Goal: Task Accomplishment & Management: Use online tool/utility

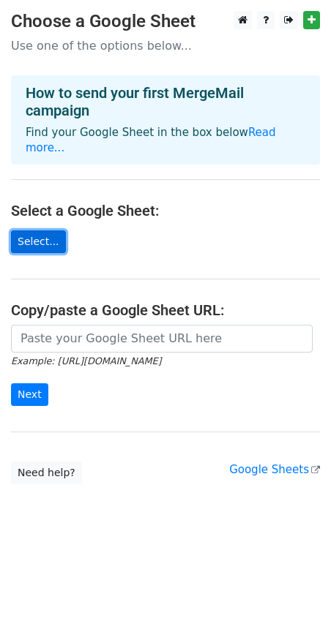
click at [44, 230] on link "Select..." at bounding box center [38, 241] width 55 height 23
click at [23, 230] on link "Select..." at bounding box center [38, 241] width 55 height 23
click at [46, 230] on link "Select..." at bounding box center [38, 241] width 55 height 23
click at [30, 230] on link "Select..." at bounding box center [38, 241] width 55 height 23
click at [48, 230] on link "Select..." at bounding box center [38, 241] width 55 height 23
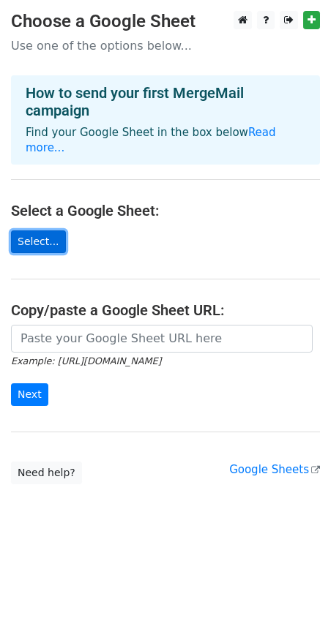
click at [40, 230] on link "Select..." at bounding box center [38, 241] width 55 height 23
click at [43, 230] on link "Select..." at bounding box center [38, 241] width 55 height 23
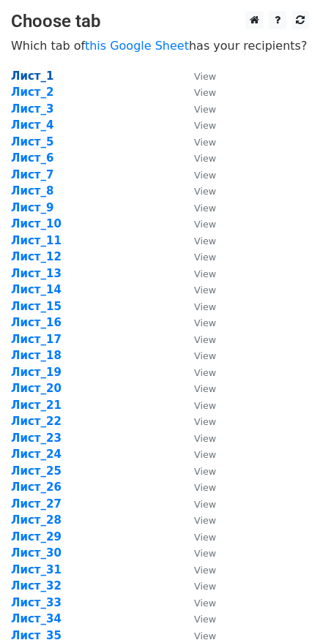
click at [28, 74] on strong "Лист_1" at bounding box center [32, 75] width 43 height 13
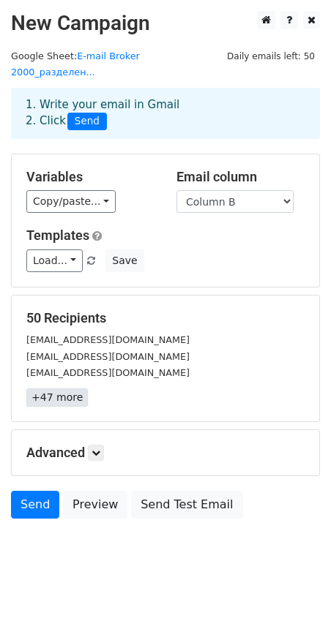
click at [54, 388] on link "+47 more" at bounding box center [56, 397] width 61 height 18
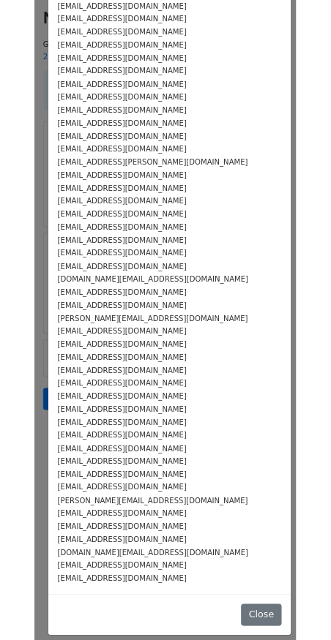
scroll to position [160, 0]
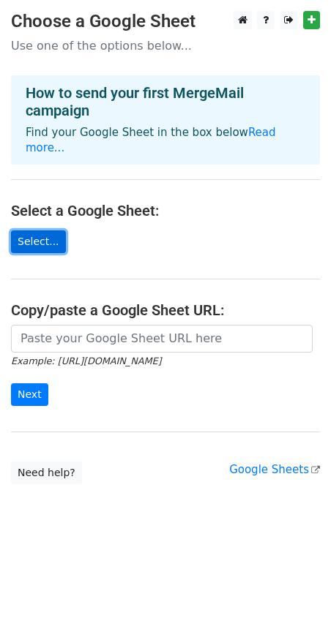
click at [33, 230] on link "Select..." at bounding box center [38, 241] width 55 height 23
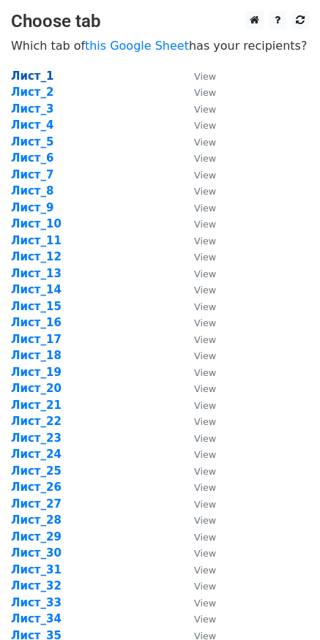
click at [39, 78] on strong "Лист_1" at bounding box center [32, 75] width 43 height 13
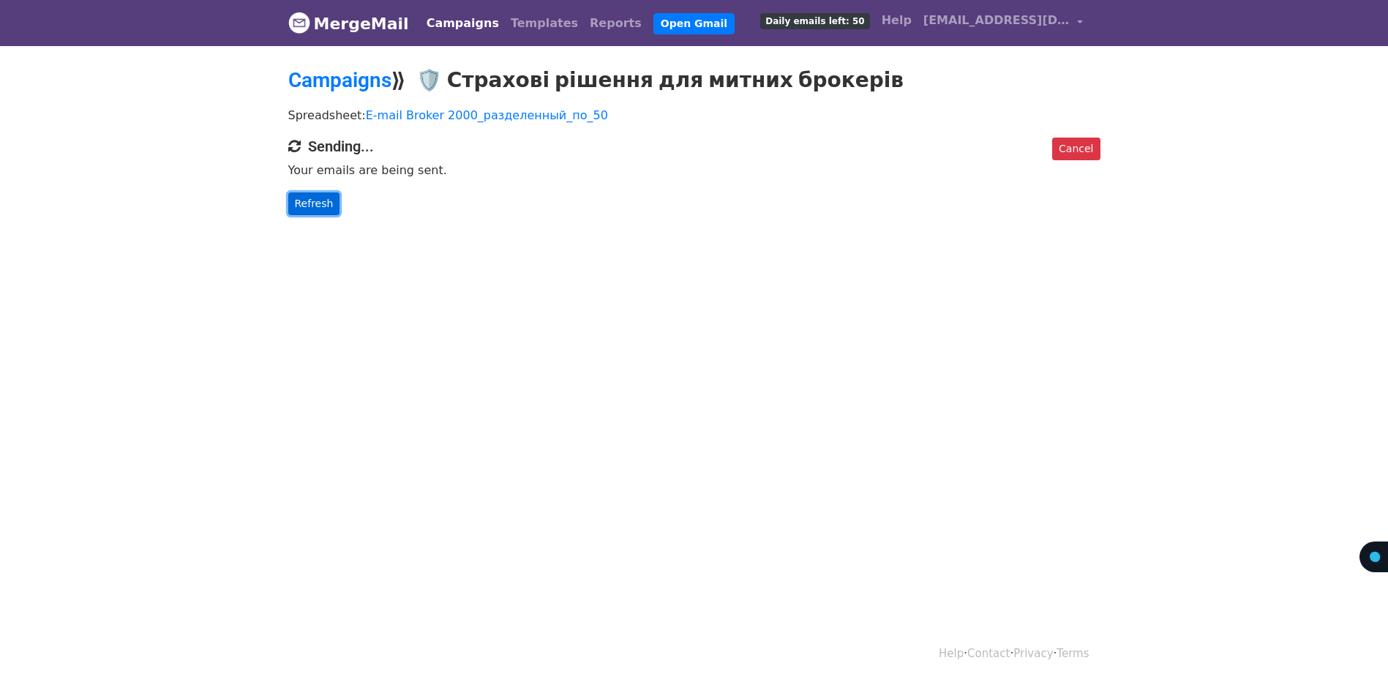
click at [321, 202] on link "Refresh" at bounding box center [314, 203] width 52 height 23
click at [320, 206] on link "Refresh" at bounding box center [314, 203] width 52 height 23
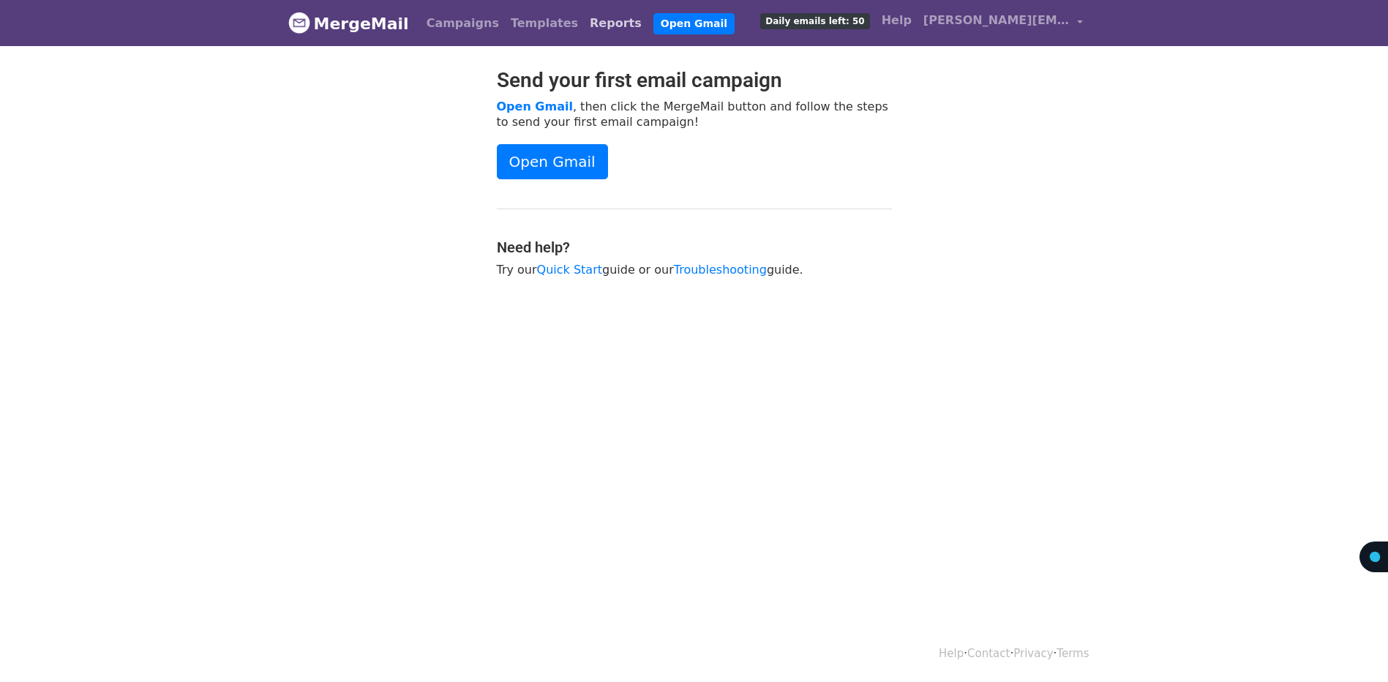
click at [584, 30] on link "Reports" at bounding box center [616, 23] width 64 height 29
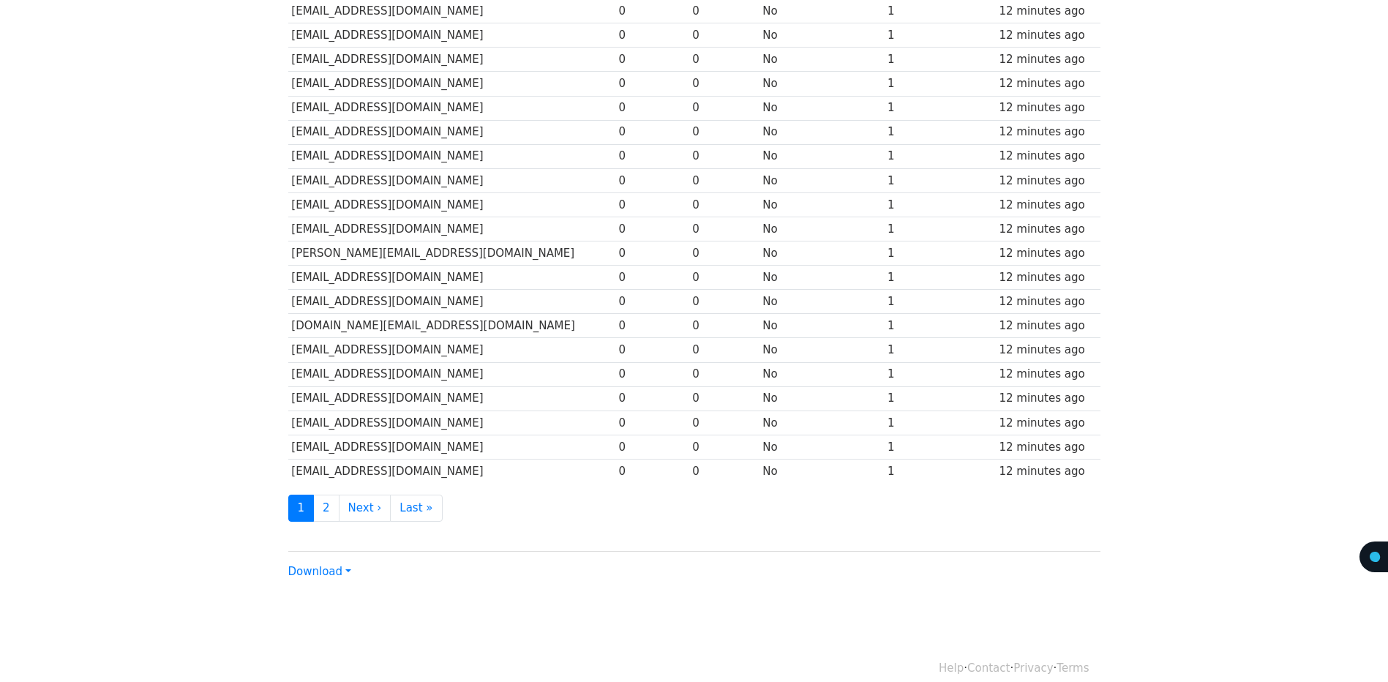
scroll to position [510, 0]
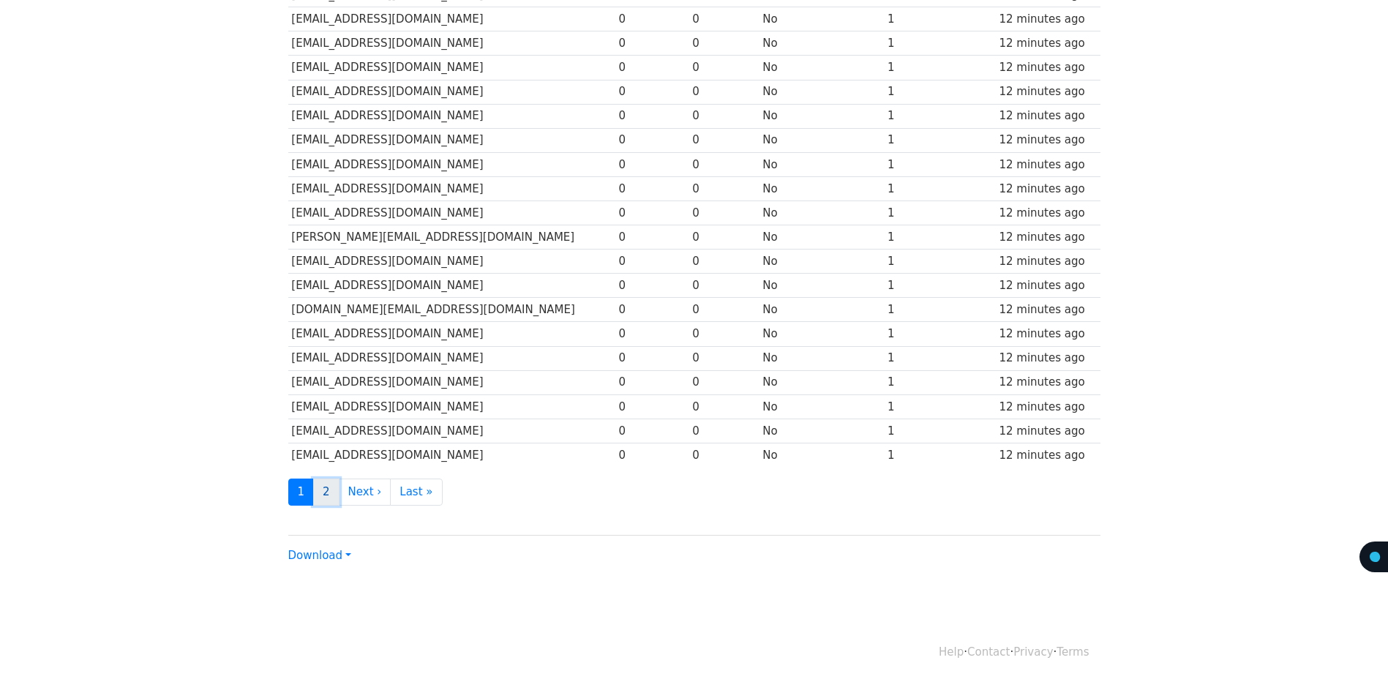
click at [331, 491] on link "2" at bounding box center [326, 491] width 26 height 27
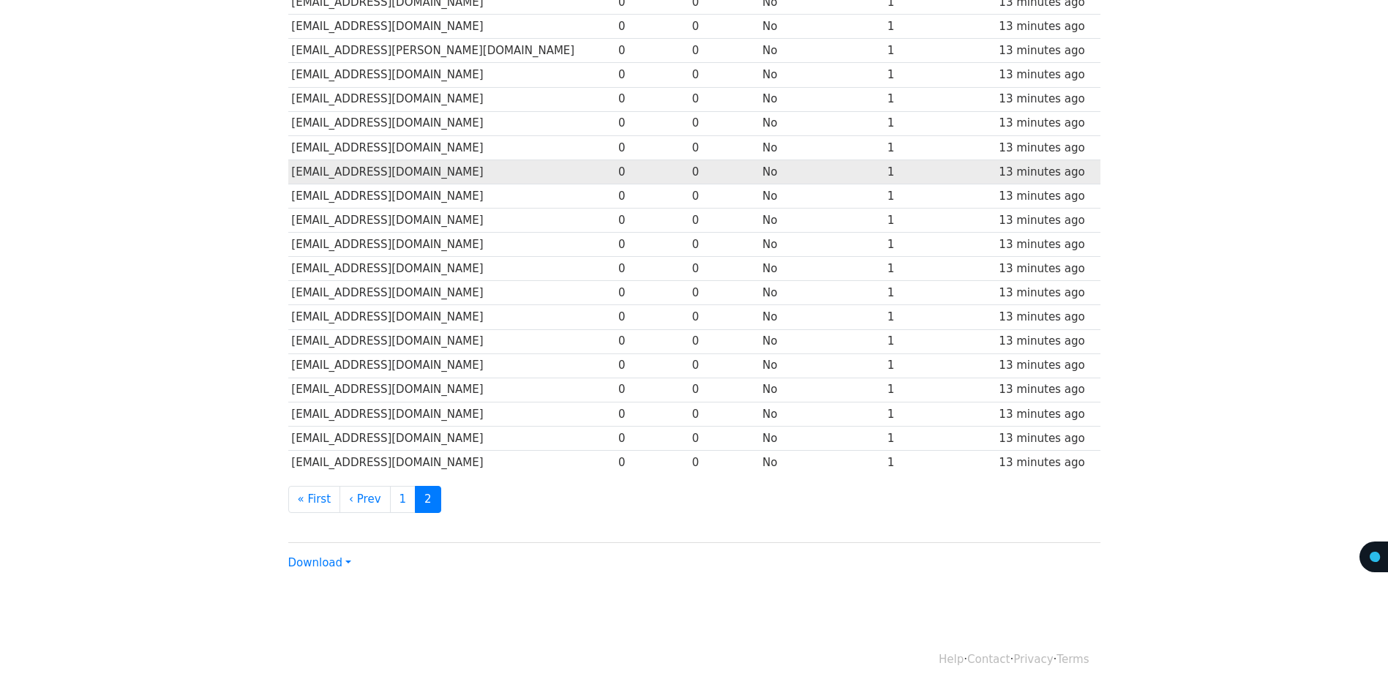
scroll to position [268, 0]
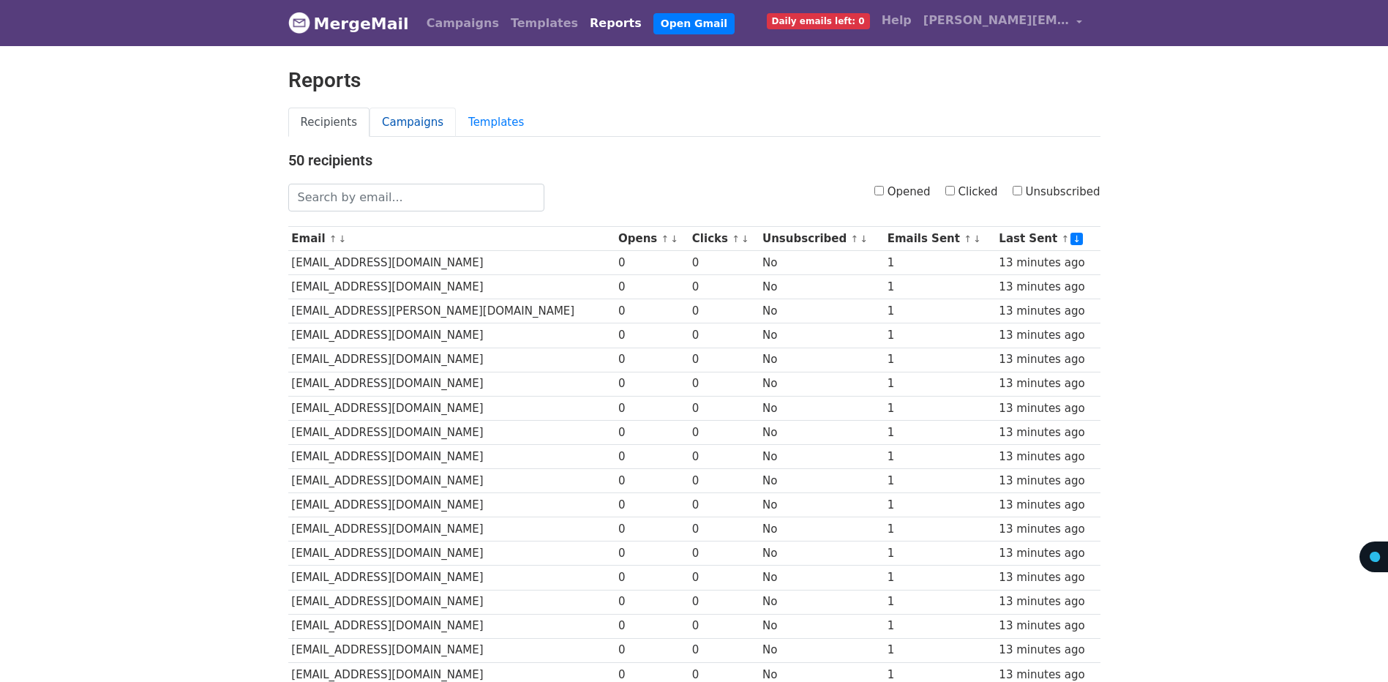
click at [410, 124] on link "Campaigns" at bounding box center [412, 123] width 86 height 30
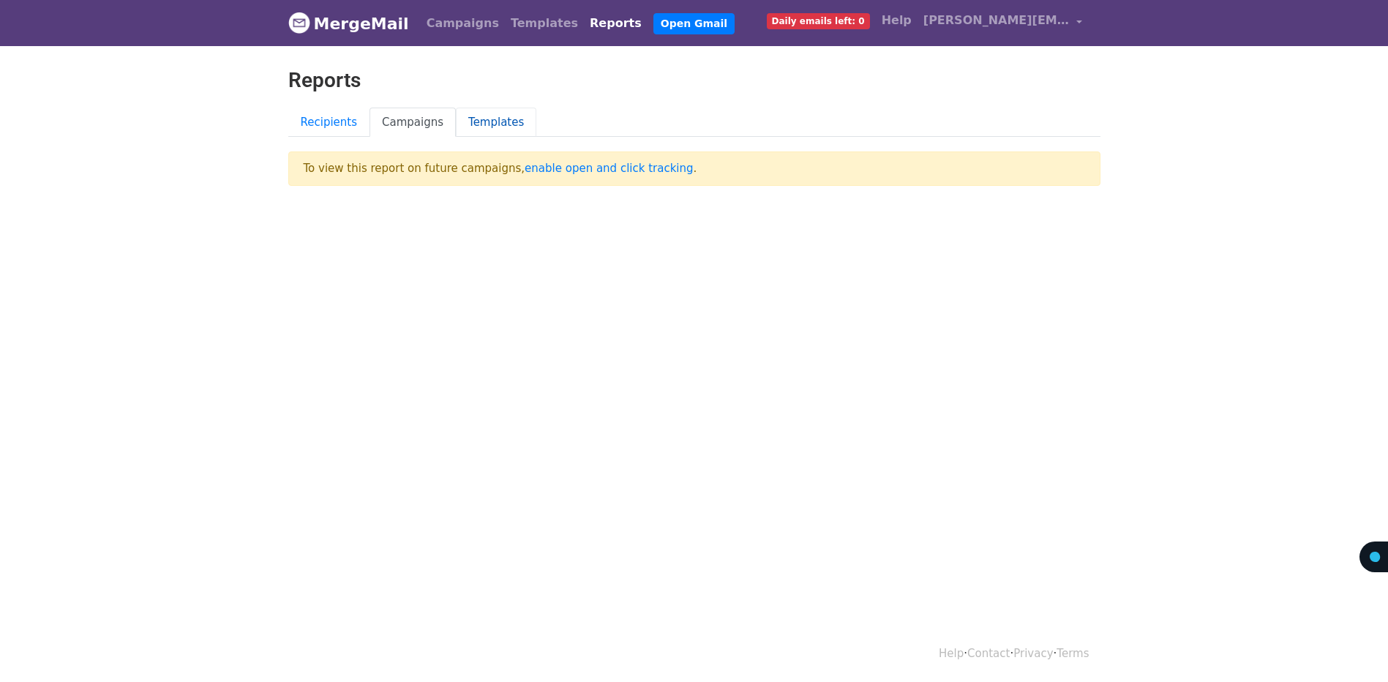
click at [486, 134] on link "Templates" at bounding box center [496, 123] width 80 height 30
click at [325, 124] on link "Recipients" at bounding box center [329, 123] width 82 height 30
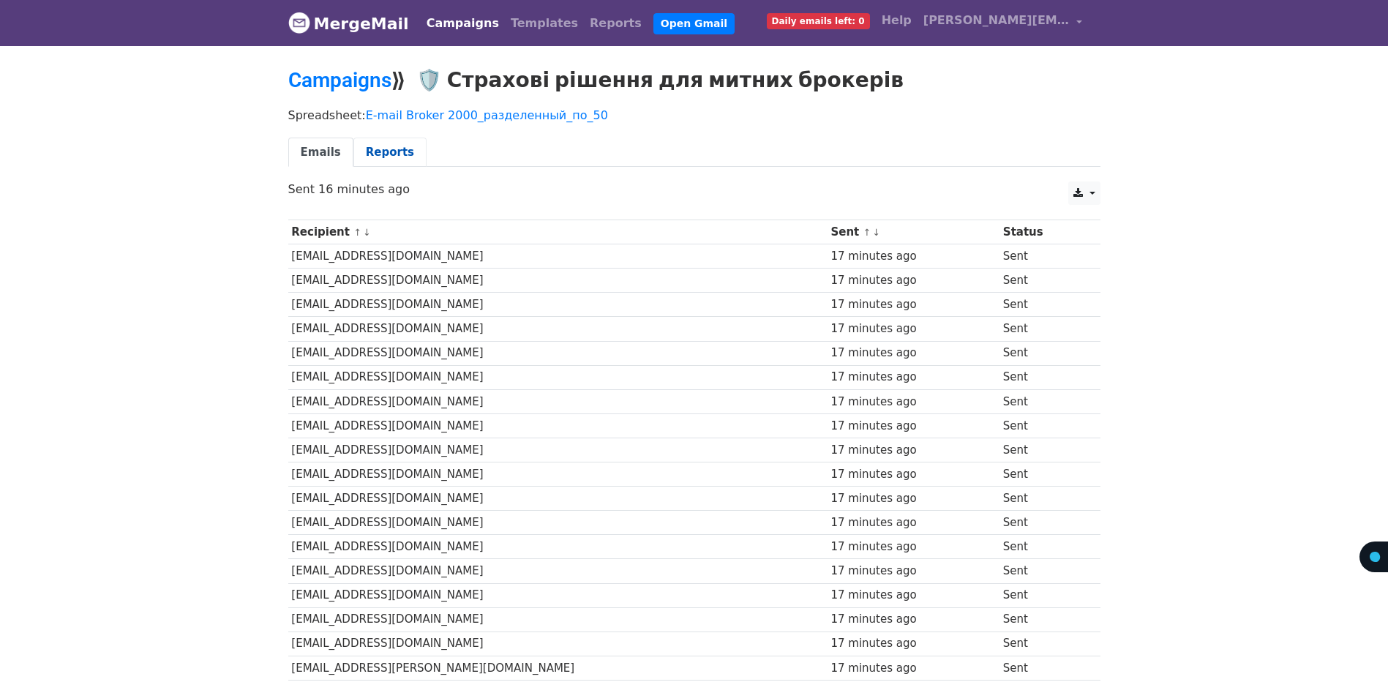
click at [382, 159] on link "Reports" at bounding box center [389, 153] width 73 height 30
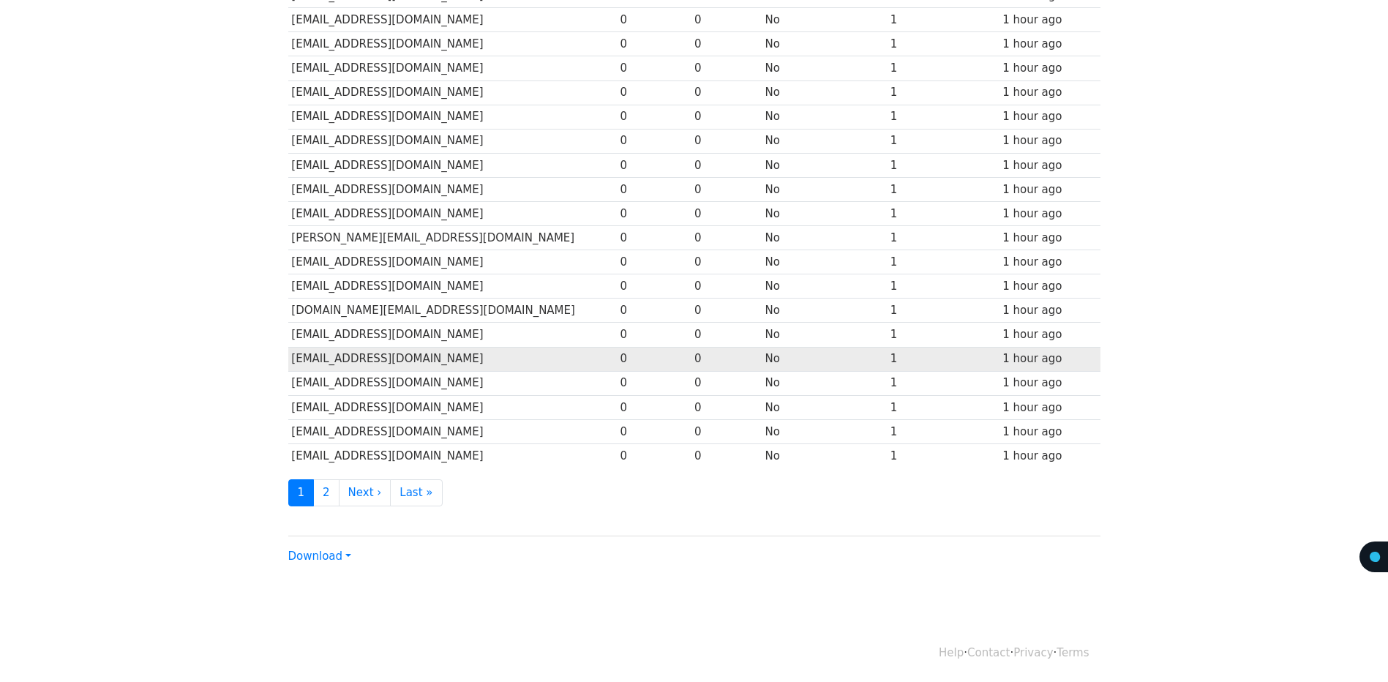
scroll to position [510, 0]
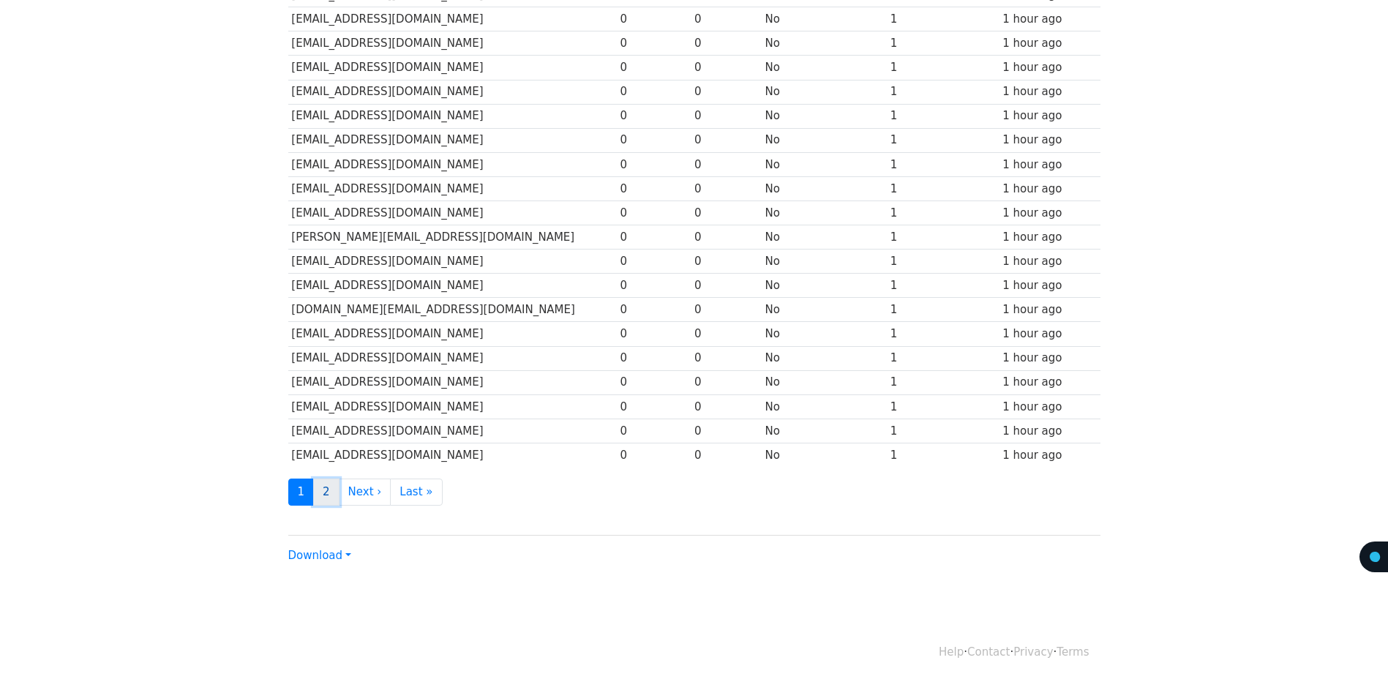
click at [317, 494] on link "2" at bounding box center [326, 491] width 26 height 27
